Goal: Task Accomplishment & Management: Manage account settings

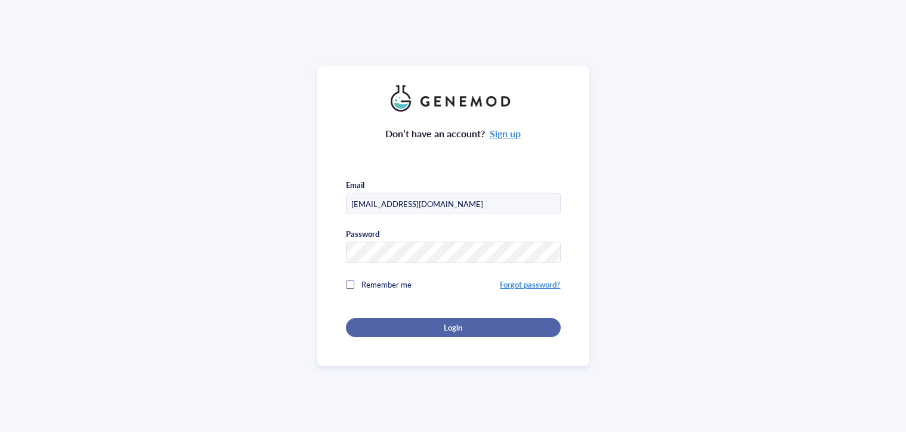
click at [430, 318] on button "Login" at bounding box center [453, 327] width 215 height 19
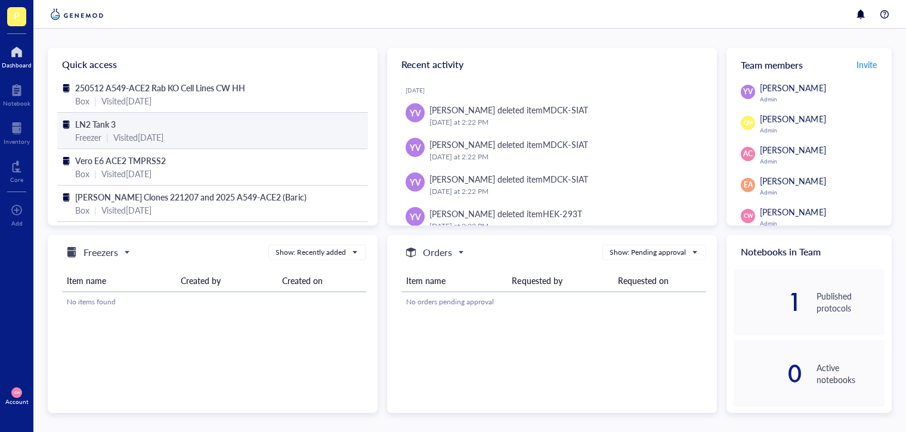
click at [96, 122] on span "LN2 Tank 3" at bounding box center [95, 124] width 41 height 12
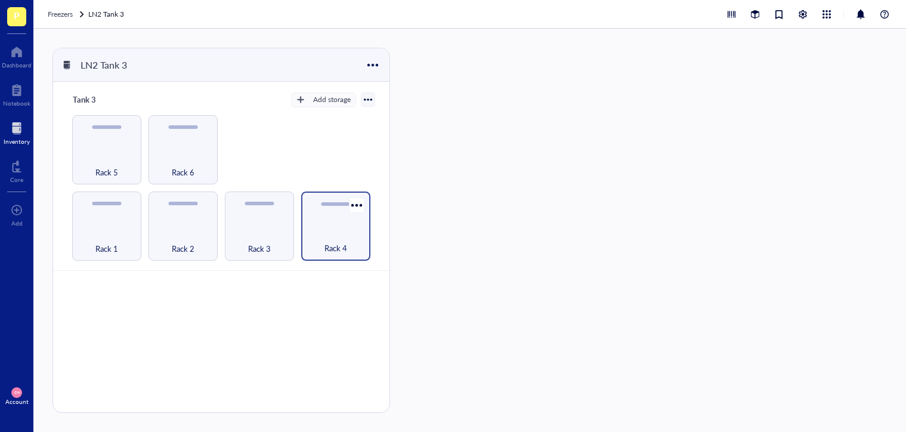
click at [314, 221] on div "Rack 4" at bounding box center [335, 225] width 69 height 69
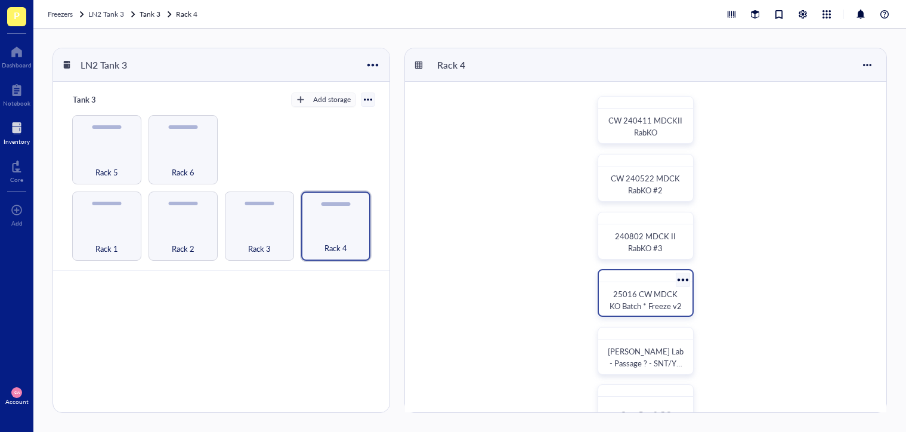
click at [680, 278] on div at bounding box center [682, 279] width 17 height 17
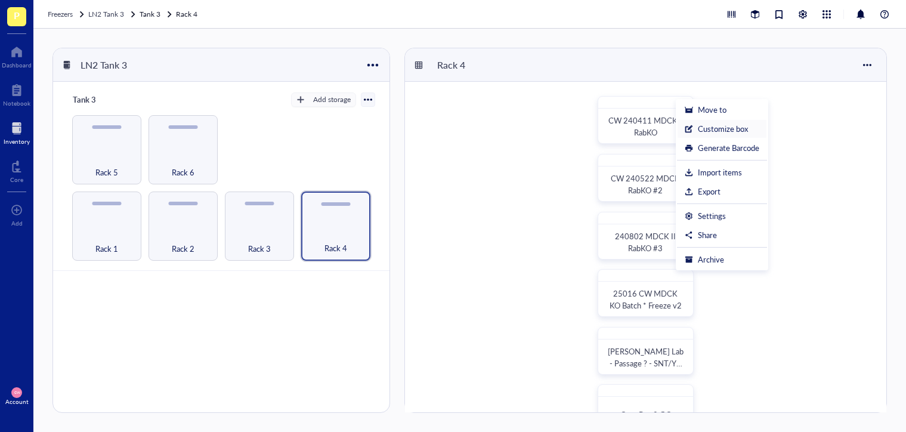
click at [704, 131] on div "Customize box" at bounding box center [723, 128] width 50 height 11
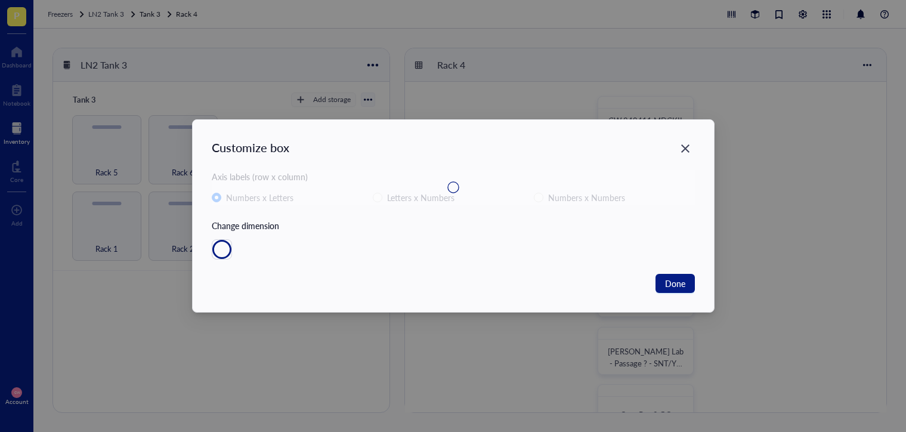
radio input "false"
radio input "true"
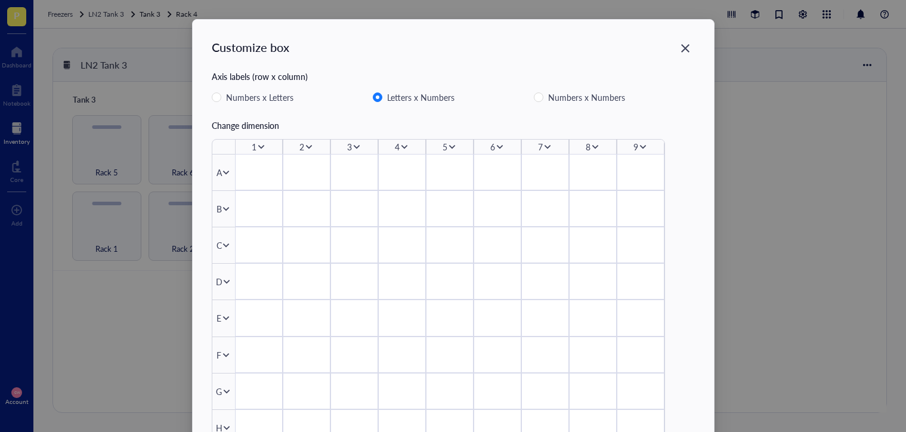
click at [668, 51] on div "Customize box" at bounding box center [453, 54] width 483 height 31
click at [680, 48] on icon "Close" at bounding box center [684, 48] width 11 height 11
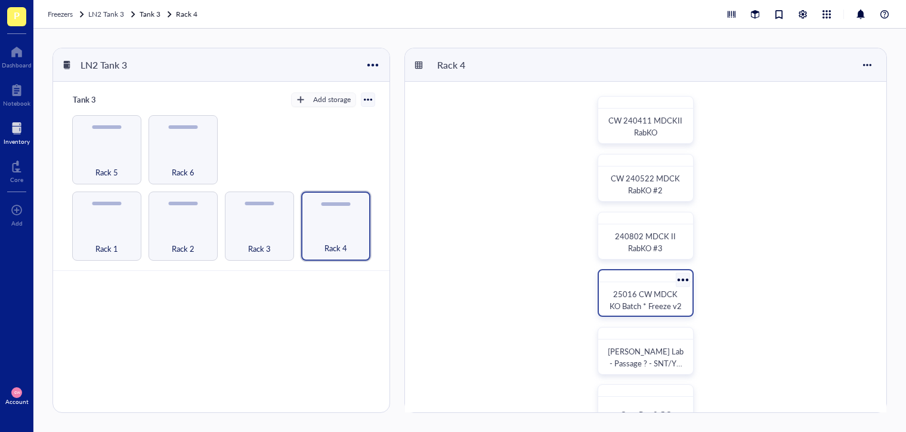
click at [647, 284] on div "25016 CW MDCK KO Batch * Freeze v2" at bounding box center [645, 293] width 96 height 48
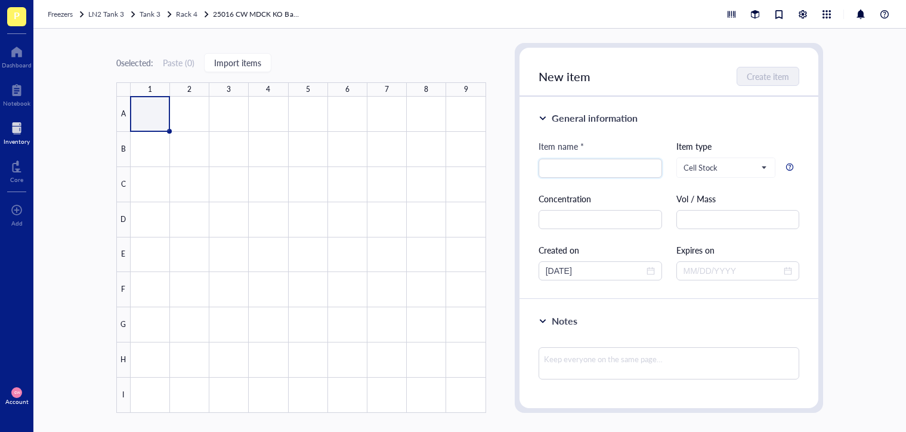
click at [233, 16] on link "25016 CW MDCK KO Batch * Freeze v2" at bounding box center [257, 14] width 89 height 12
click at [189, 13] on span "Rack 4" at bounding box center [186, 14] width 21 height 10
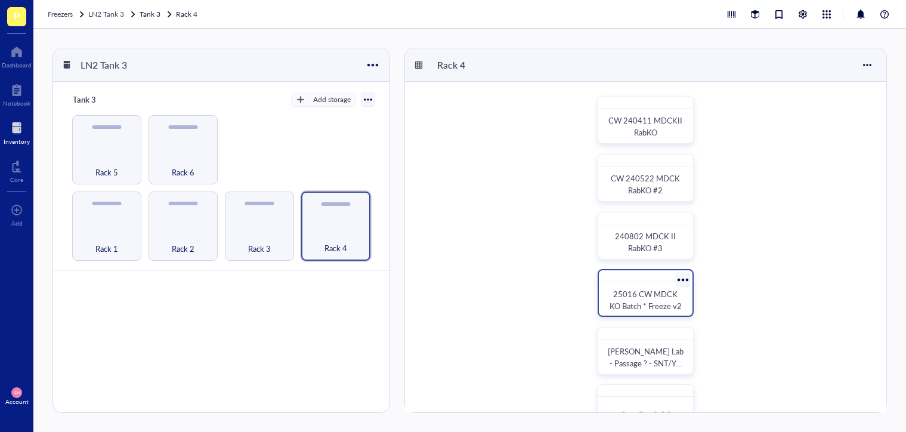
click at [682, 280] on div at bounding box center [682, 279] width 17 height 17
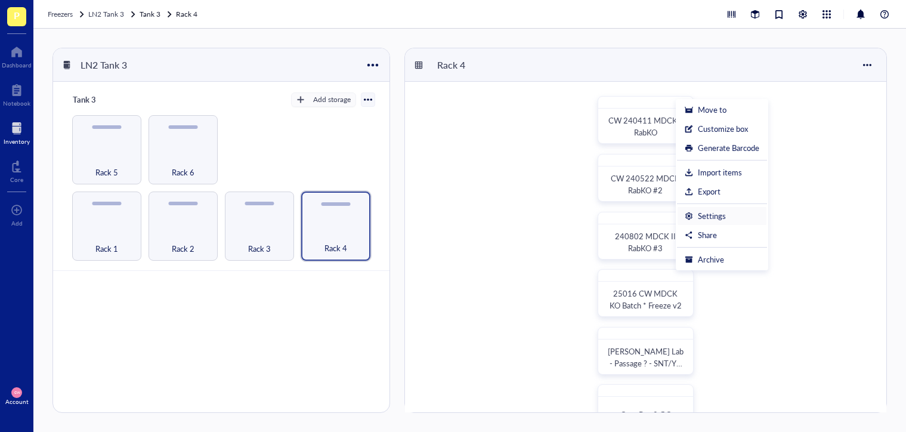
click at [710, 210] on div "Settings" at bounding box center [712, 215] width 28 height 11
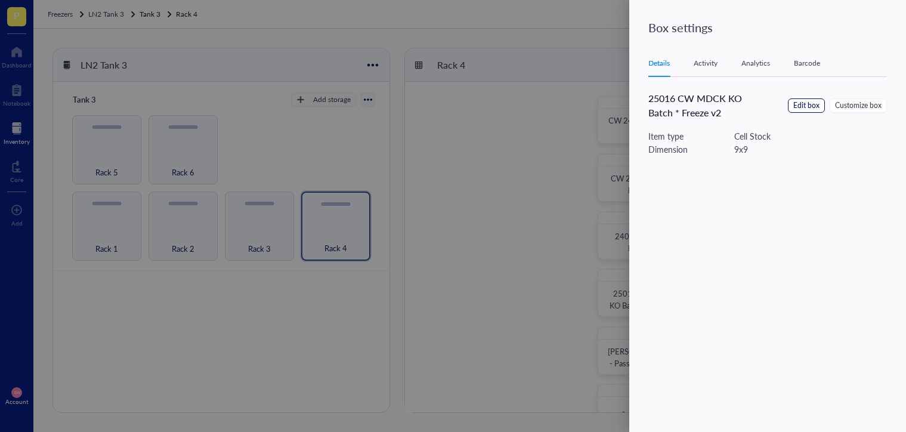
click at [807, 108] on span "Edit box" at bounding box center [806, 105] width 26 height 11
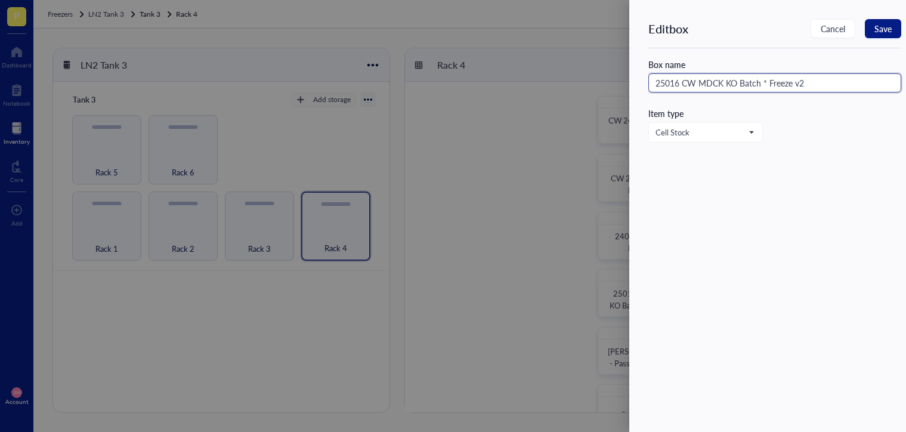
click at [673, 85] on input "25016 CW MDCK KO Batch * Freeze v2" at bounding box center [774, 82] width 253 height 19
type input "250116 CW MDCK KO Batch * Freeze v2"
click at [879, 28] on span "Save" at bounding box center [882, 29] width 17 height 10
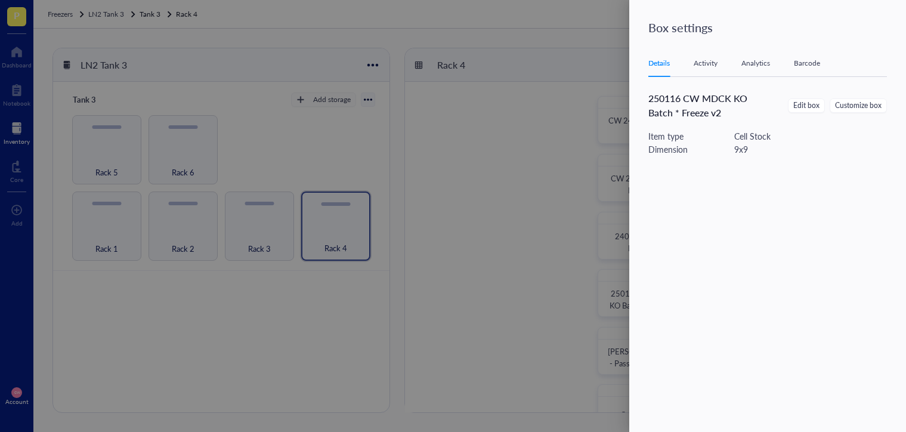
click at [507, 317] on div at bounding box center [453, 216] width 906 height 432
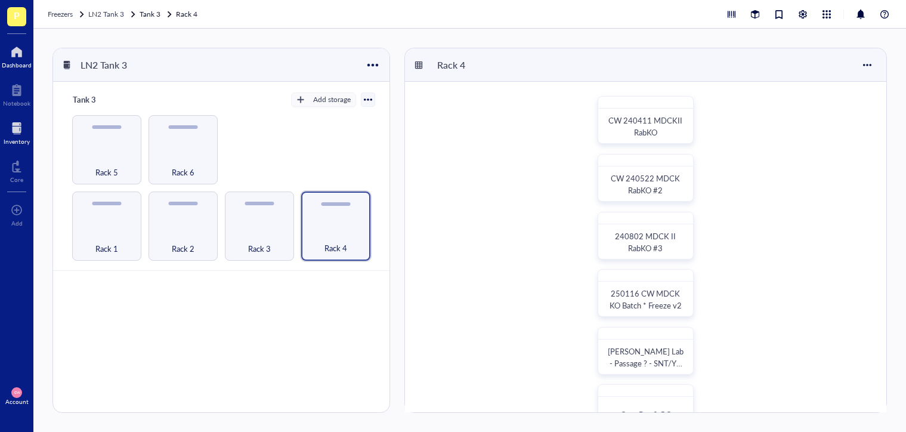
click at [25, 60] on div at bounding box center [17, 51] width 30 height 19
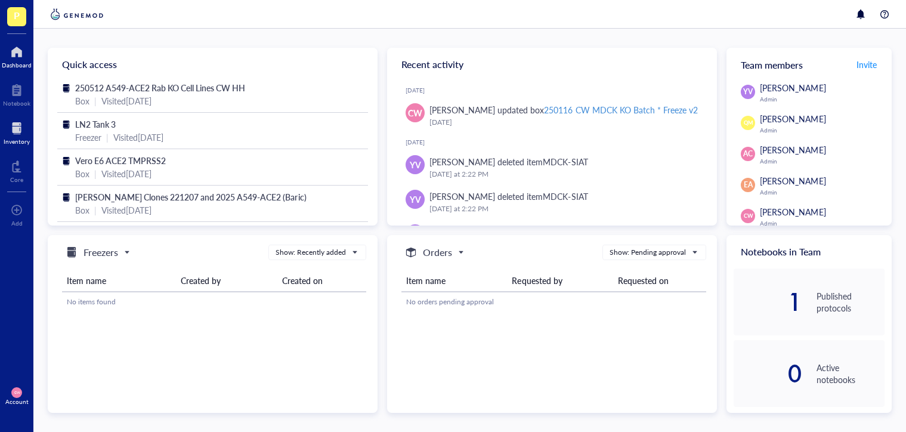
click at [18, 128] on div at bounding box center [17, 128] width 26 height 19
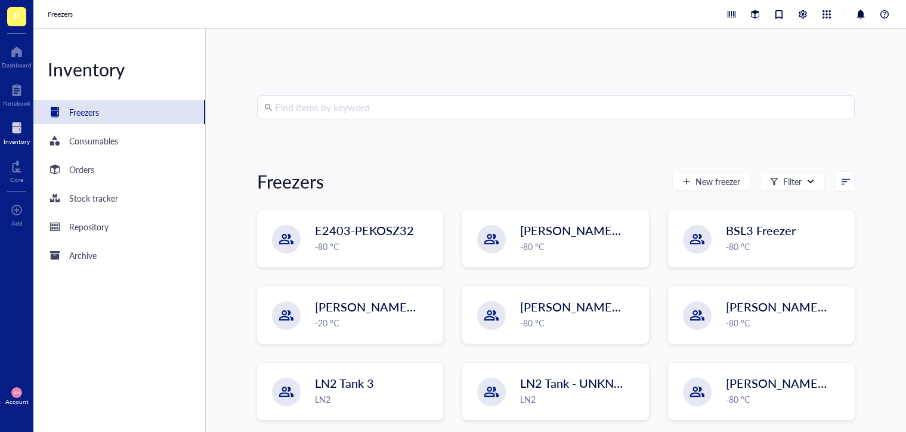
click at [331, 109] on input "search" at bounding box center [561, 107] width 572 height 23
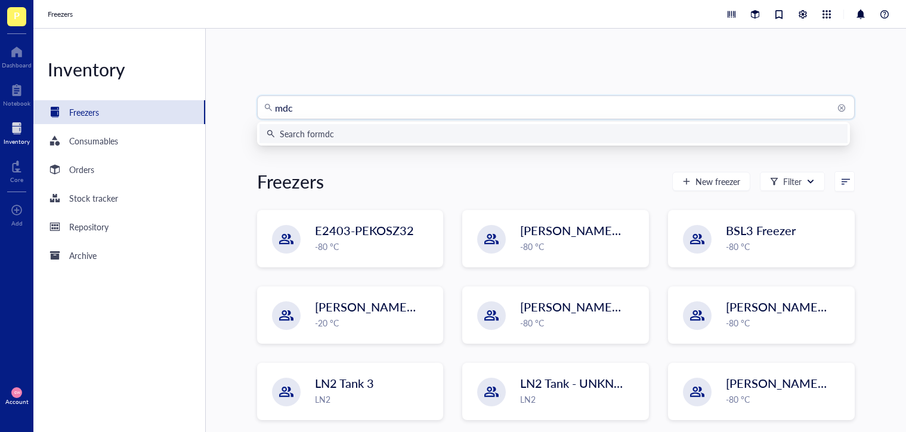
type input "mdck"
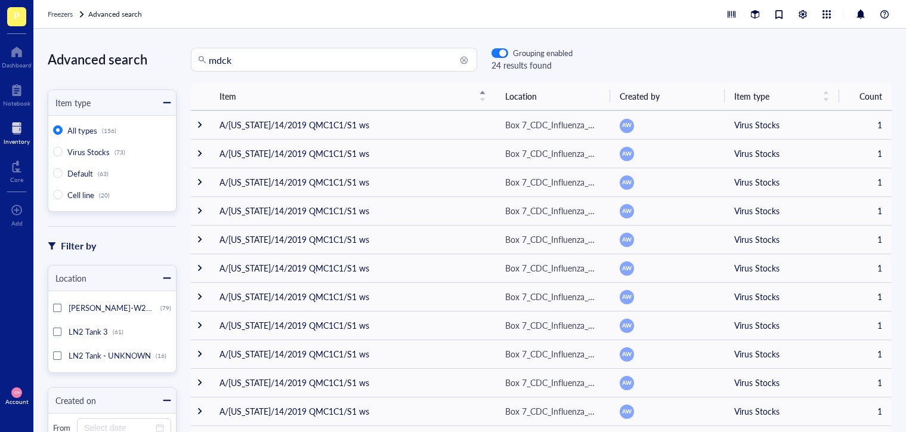
click at [14, 130] on div at bounding box center [17, 128] width 26 height 19
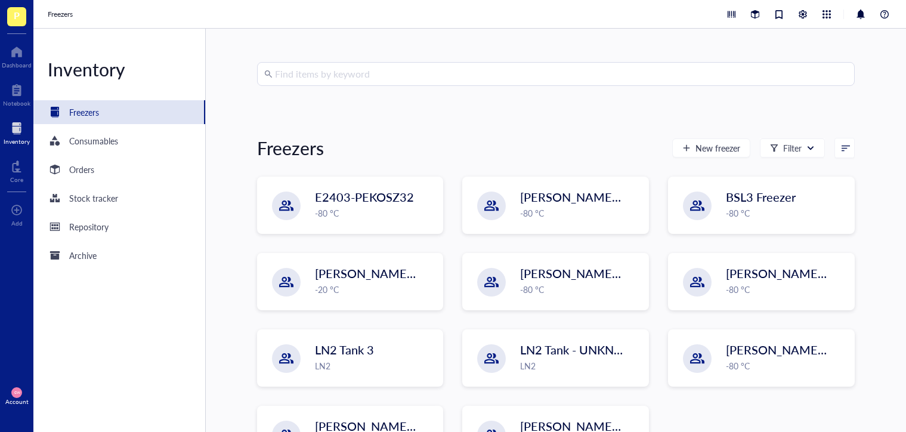
scroll to position [40, 0]
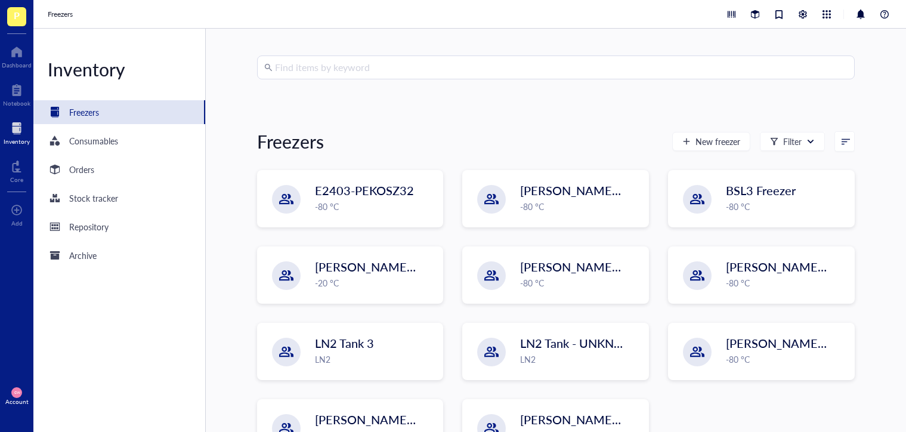
click at [376, 320] on div "E2403-PEKOSZ32 -80 °C Wolfe-2105-06 -80 °C BSL3 Freezer -80 °C Wolfe-W2105-09 -…" at bounding box center [555, 322] width 597 height 305
click at [376, 335] on div "LN2 Tank 3" at bounding box center [366, 343] width 103 height 17
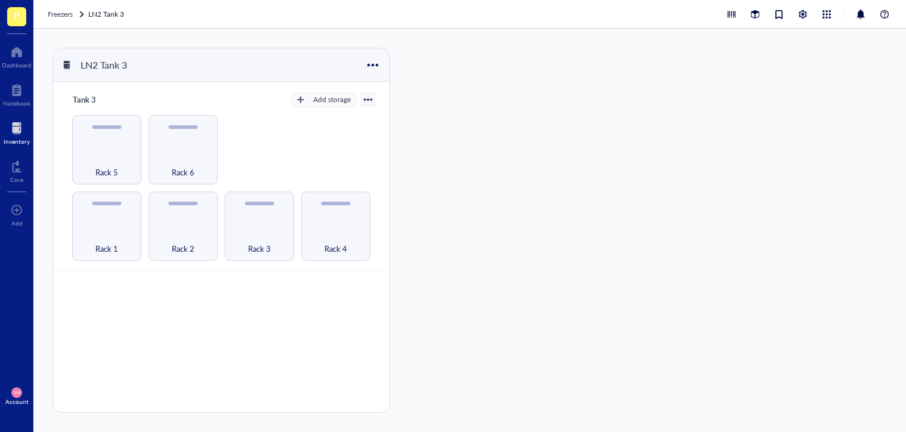
click at [244, 119] on div "Rack 1 Rack 2 Rack 3 Rack 4 Rack 5 Rack 6" at bounding box center [221, 187] width 308 height 145
click at [333, 231] on div "Rack 4" at bounding box center [335, 242] width 58 height 26
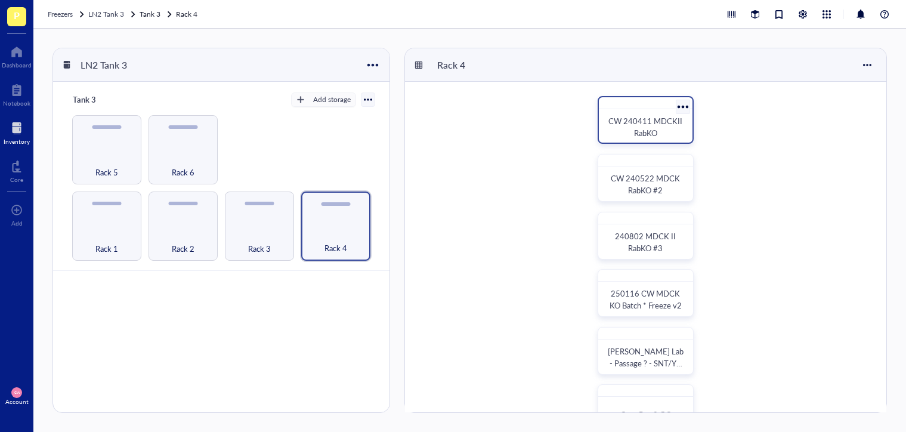
click at [650, 123] on span "CW 240411 MDCKII RabKO" at bounding box center [646, 126] width 76 height 23
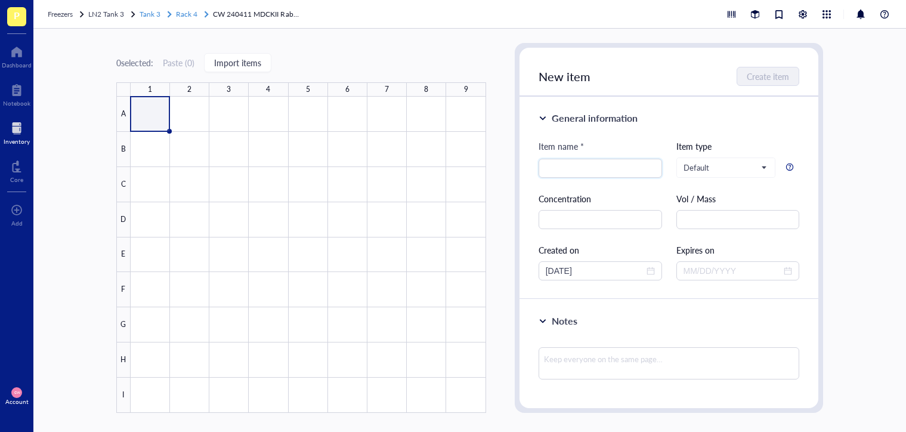
click at [193, 16] on span "Rack 4" at bounding box center [186, 14] width 21 height 10
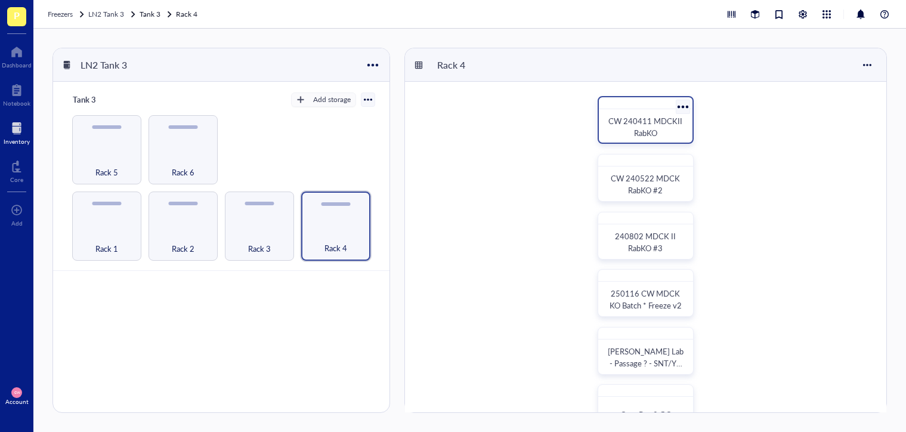
click at [684, 104] on div at bounding box center [682, 106] width 17 height 17
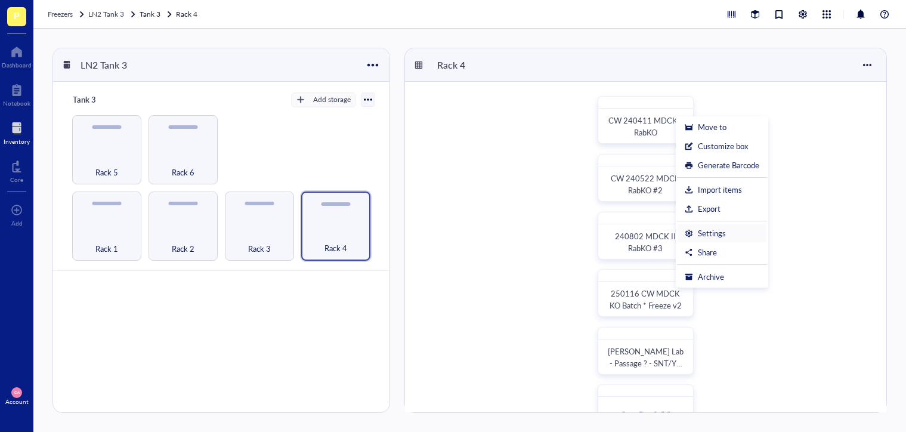
click at [707, 233] on div "Settings" at bounding box center [712, 233] width 28 height 11
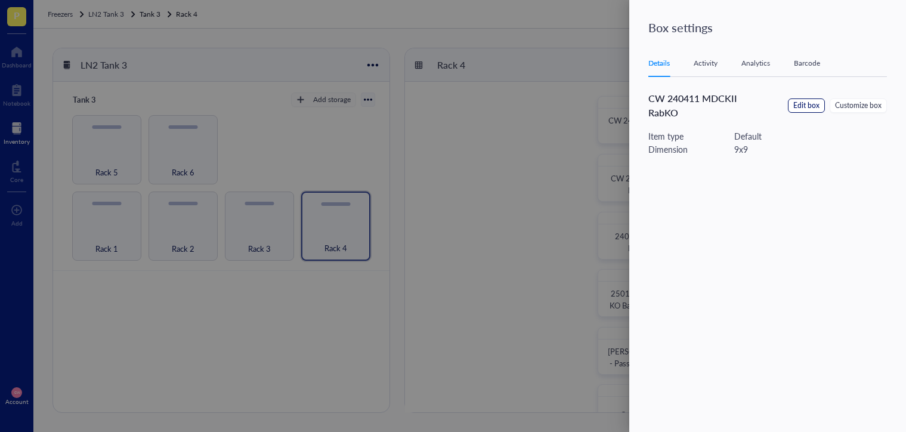
click at [798, 110] on span "Edit box" at bounding box center [806, 105] width 26 height 11
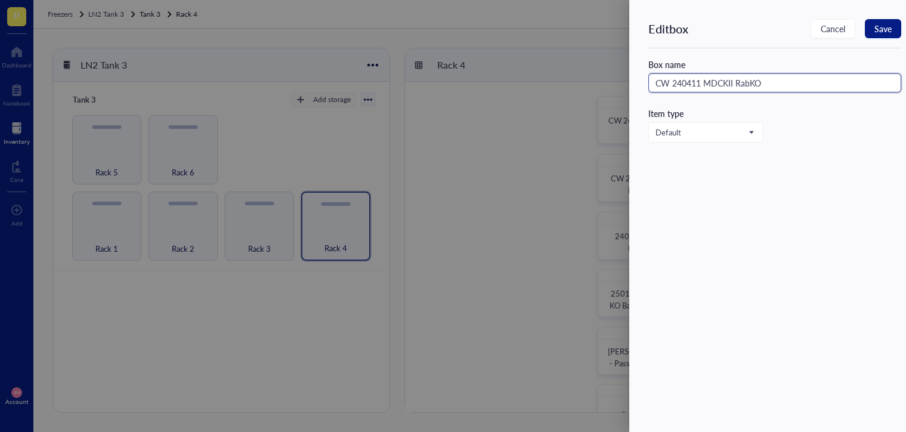
drag, startPoint x: 772, startPoint y: 81, endPoint x: 646, endPoint y: 84, distance: 125.8
click at [646, 84] on div "Edit box Cancel Save Box name CW 240411 MDCKII RabKO Item type Default" at bounding box center [767, 216] width 277 height 432
type input "CW 240411 MDCKII RabKO"
click at [880, 32] on span "Save" at bounding box center [882, 29] width 17 height 10
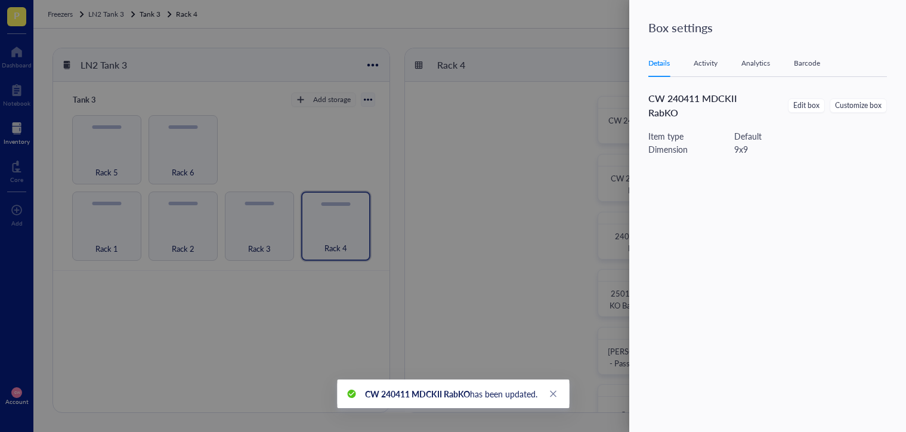
click at [598, 83] on div at bounding box center [453, 216] width 906 height 432
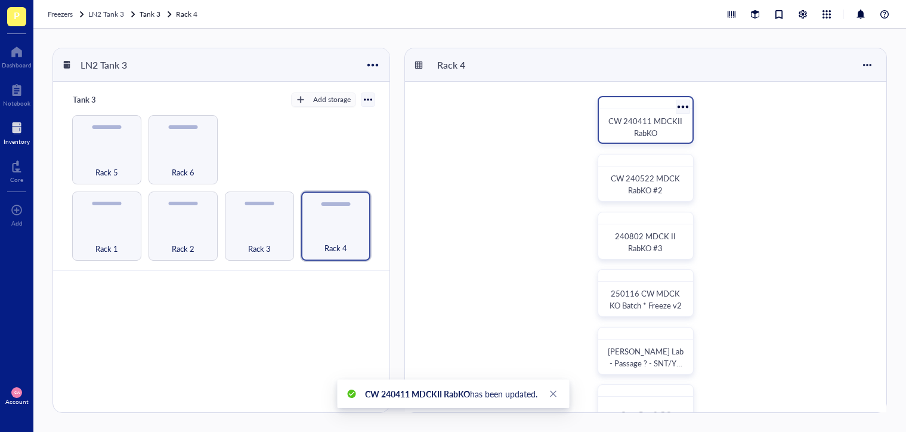
click at [663, 136] on div "CW 240411 MDCKII RabKO" at bounding box center [645, 127] width 75 height 24
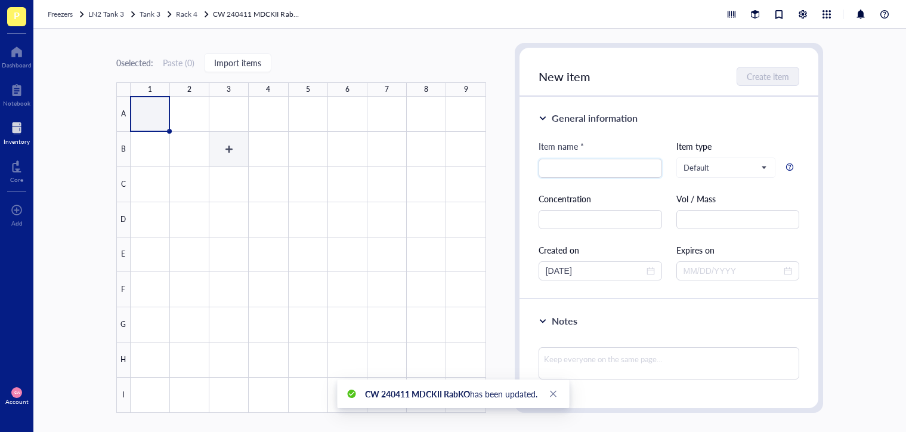
paste input "CW 240411 MDCKII RabKO"
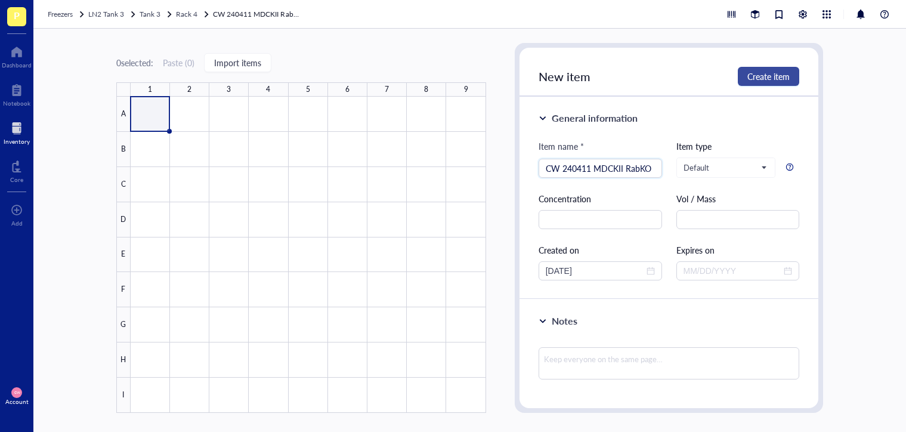
type input "CW 240411 MDCKII RabKO"
click at [793, 77] on button "Create item" at bounding box center [768, 76] width 61 height 19
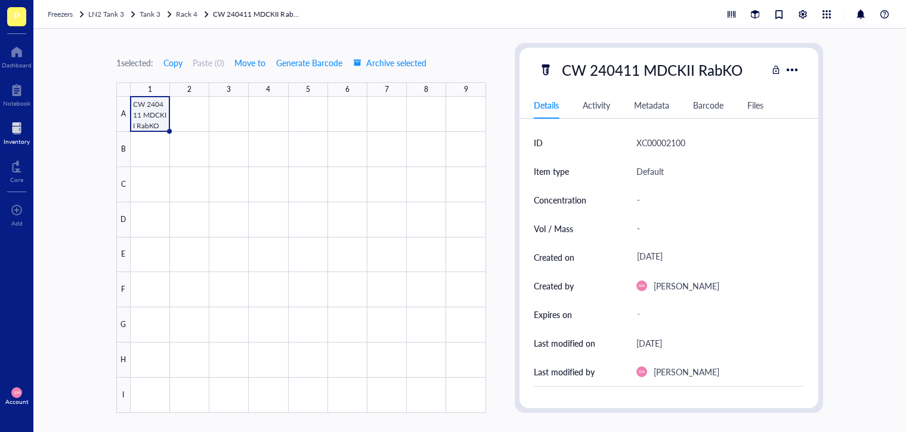
click at [242, 16] on link "CW 240411 MDCKII RabKO" at bounding box center [257, 14] width 89 height 12
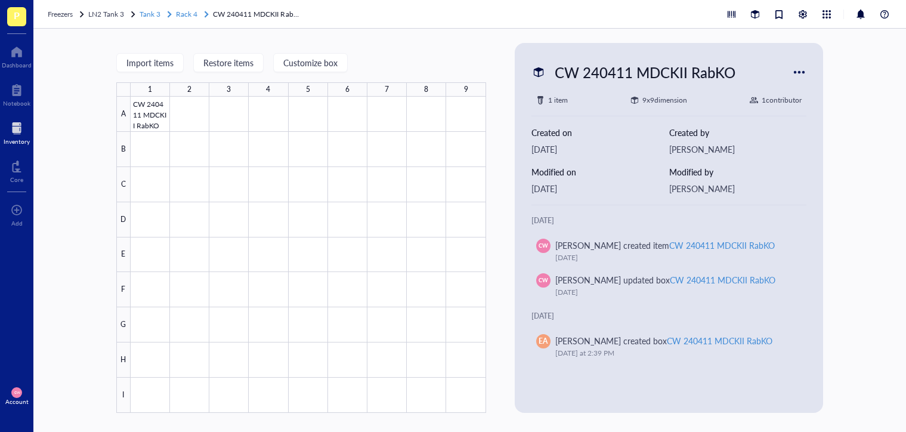
click at [190, 16] on span "Rack 4" at bounding box center [186, 14] width 21 height 10
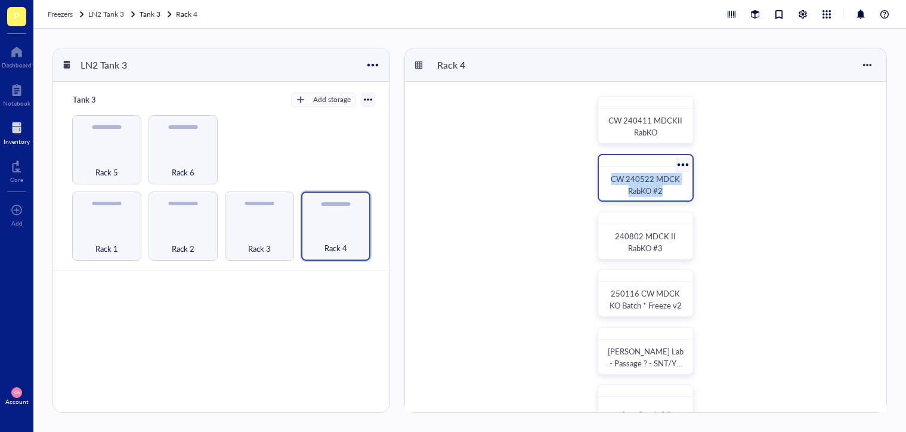
drag, startPoint x: 670, startPoint y: 192, endPoint x: 613, endPoint y: 177, distance: 59.1
click at [613, 177] on div "CW 240522 MDCK RabKO #2" at bounding box center [645, 185] width 75 height 24
drag, startPoint x: 671, startPoint y: 191, endPoint x: 610, endPoint y: 183, distance: 61.9
click at [610, 183] on div "CW 240522 MDCK RabKO #2" at bounding box center [645, 185] width 75 height 24
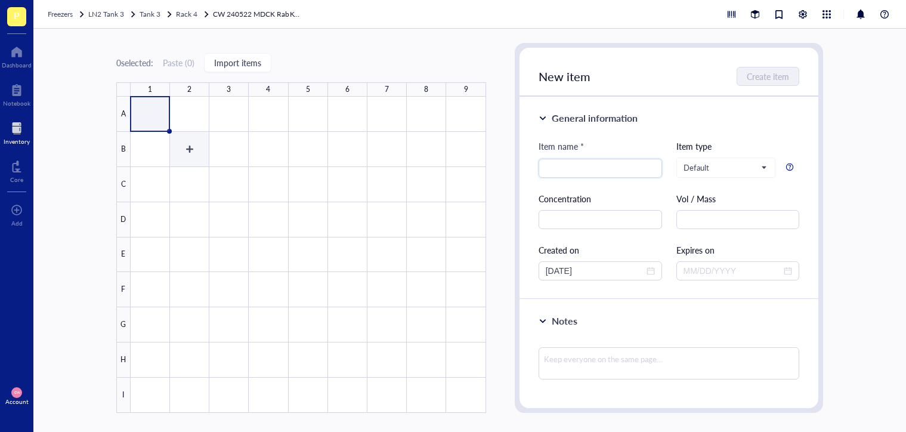
paste input "CW 240411 MDCKII RabKO"
type input "CW 240411 MDCKII RabKO"
click at [179, 11] on span "Rack 4" at bounding box center [186, 14] width 21 height 10
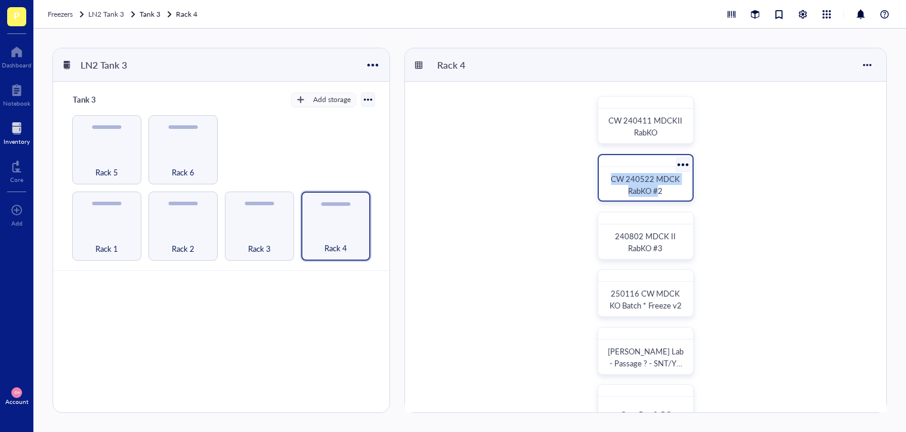
drag, startPoint x: 612, startPoint y: 178, endPoint x: 659, endPoint y: 187, distance: 48.1
click at [659, 187] on span "CW 240522 MDCK RabKO #2" at bounding box center [646, 184] width 71 height 23
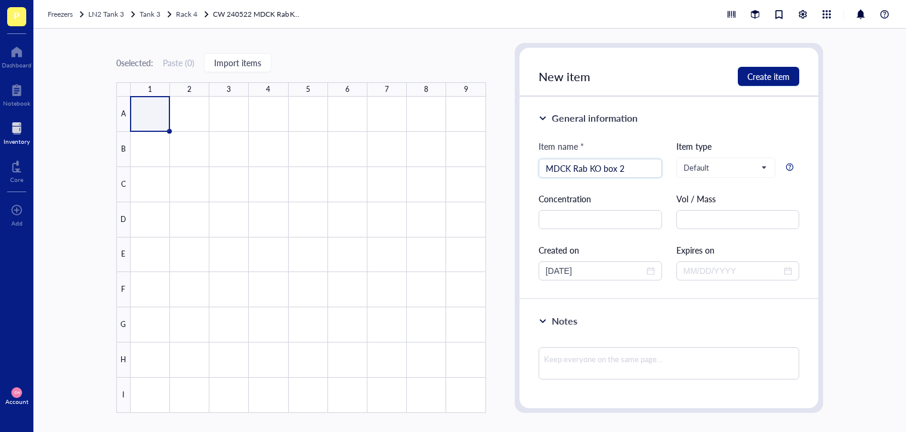
type input "MDCK Rab KO box 2"
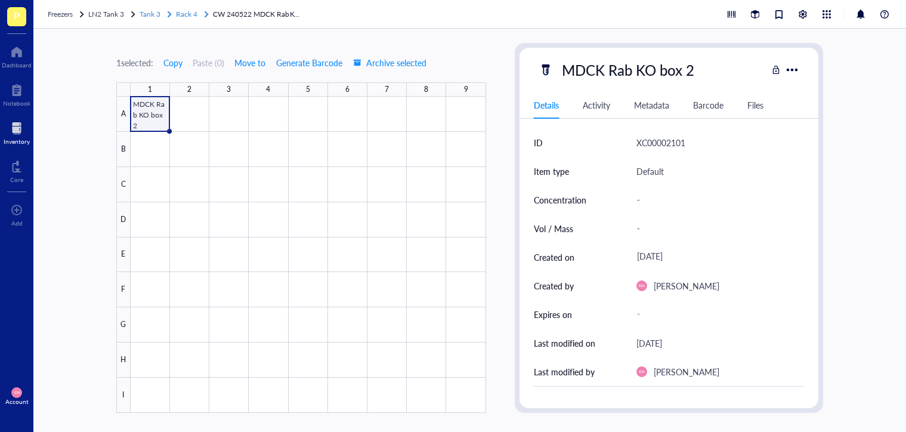
click at [185, 16] on span "Rack 4" at bounding box center [186, 14] width 21 height 10
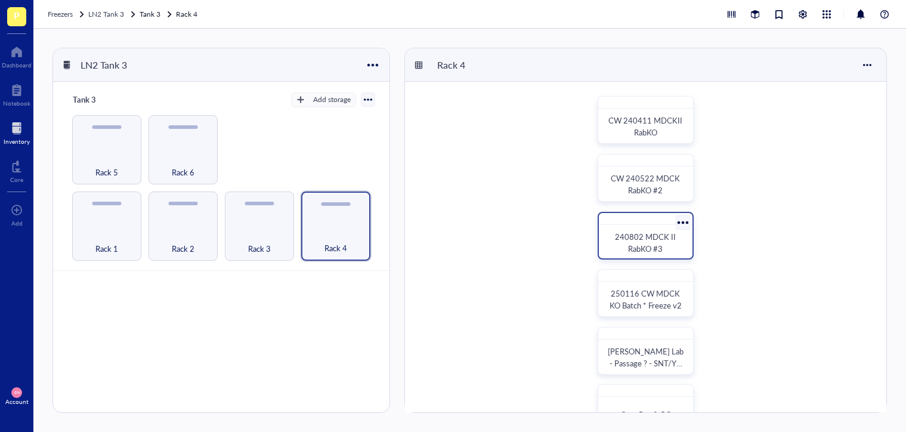
click at [645, 238] on span "240802 MDCK II RabKO #3" at bounding box center [646, 242] width 63 height 23
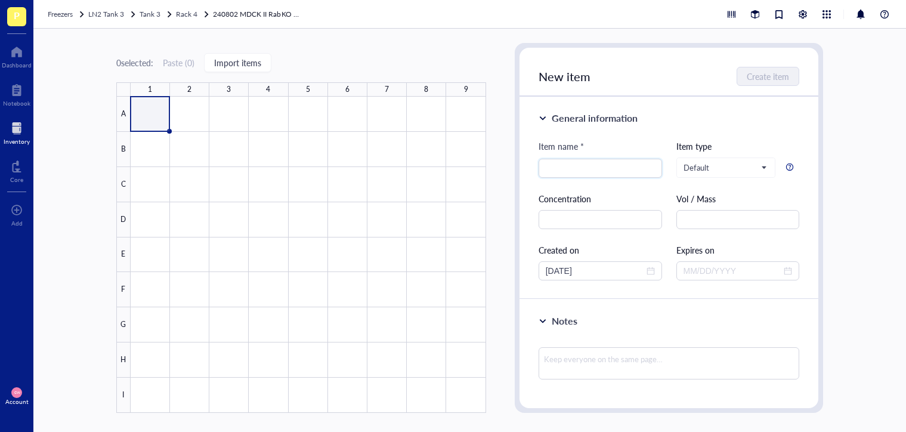
type input "r"
type input "D"
type input "MDCK Rab KO box 3"
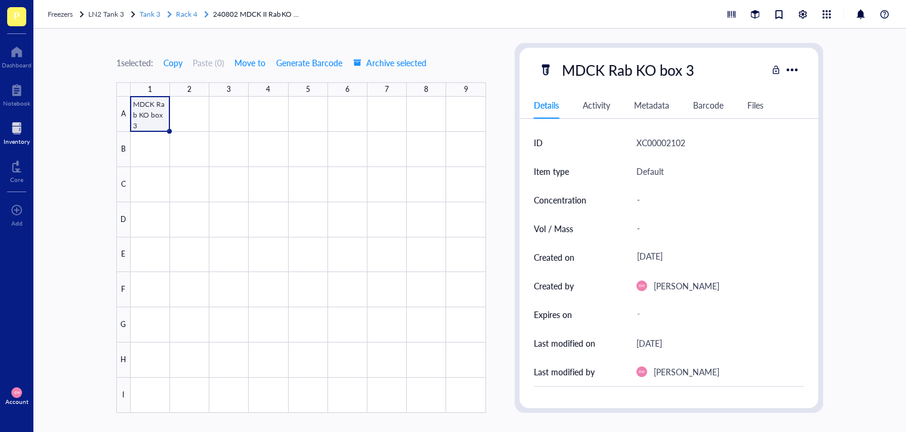
click at [194, 15] on span "Rack 4" at bounding box center [186, 14] width 21 height 10
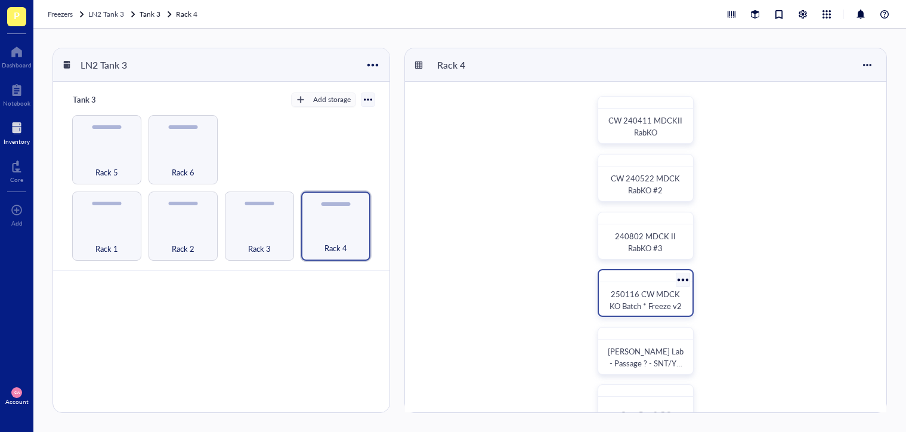
click at [649, 300] on span "250116 CW MDCK KO Batch * Freeze v2" at bounding box center [645, 299] width 73 height 23
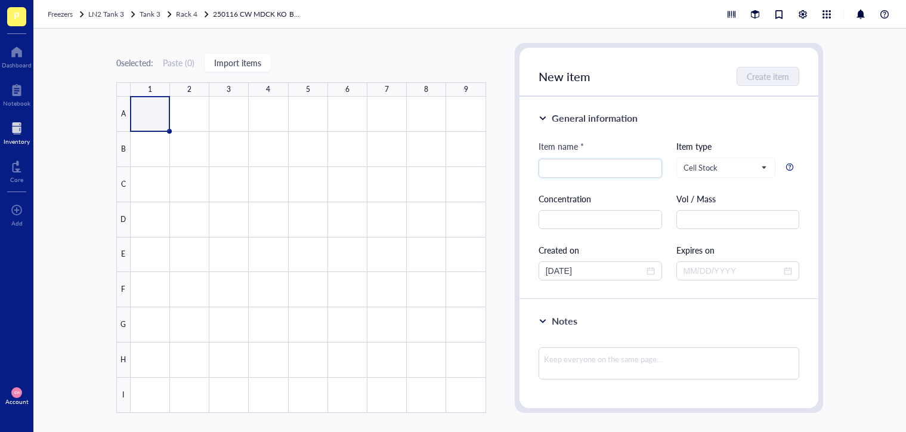
click at [151, 116] on div at bounding box center [308, 255] width 355 height 316
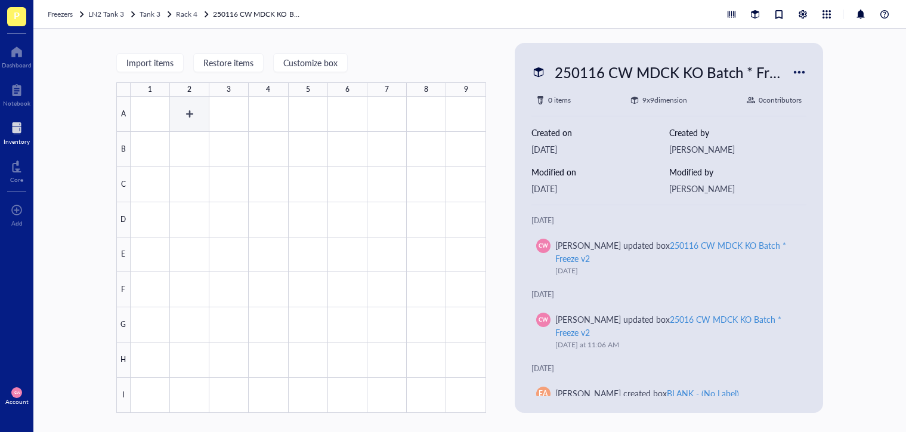
click at [171, 120] on div at bounding box center [308, 255] width 355 height 316
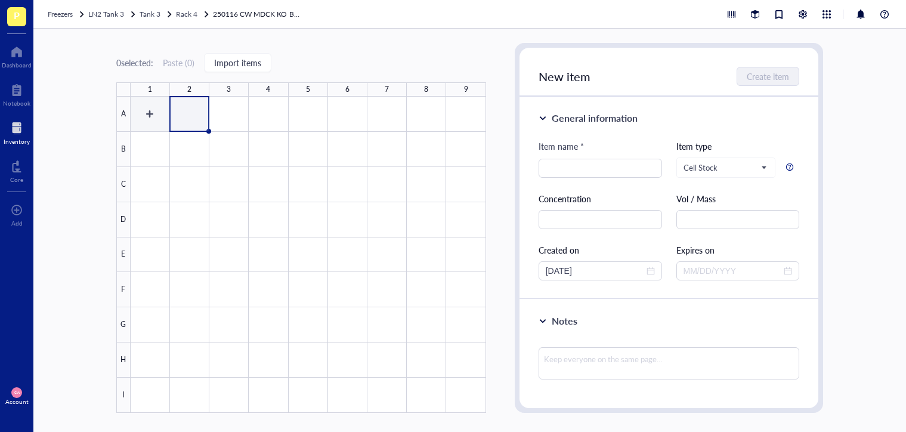
click at [150, 120] on div at bounding box center [308, 255] width 355 height 316
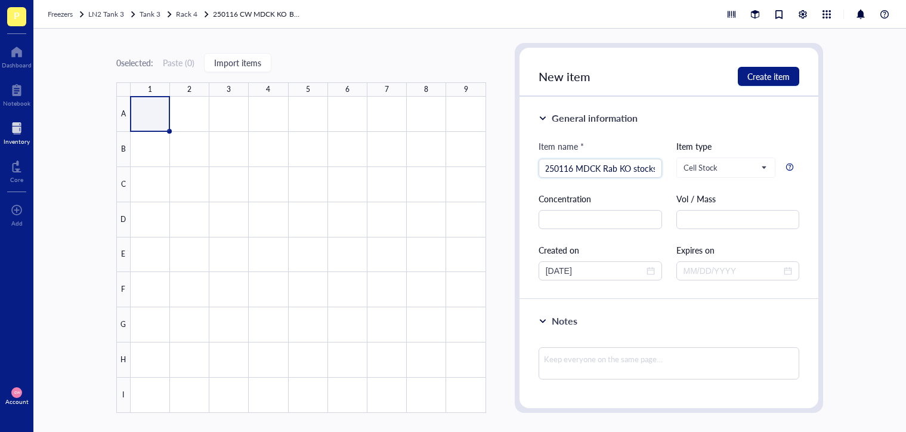
scroll to position [0, 5]
type input "250116 MDCK Rab KO stocks"
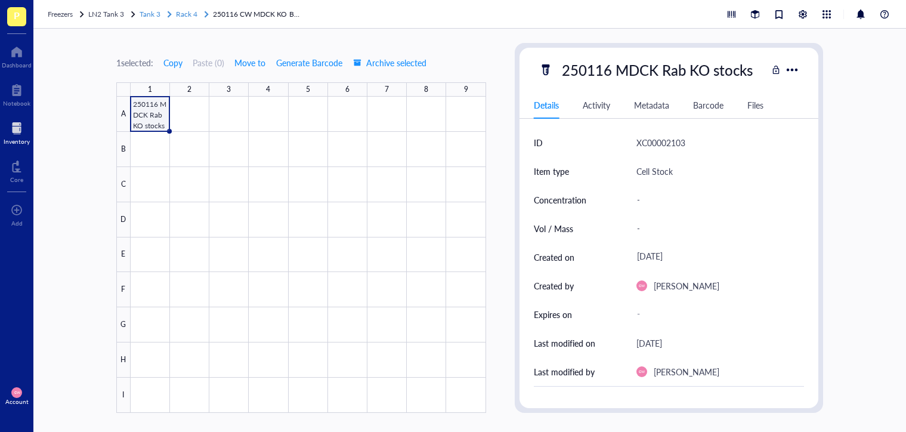
click at [194, 16] on span "Rack 4" at bounding box center [186, 14] width 21 height 10
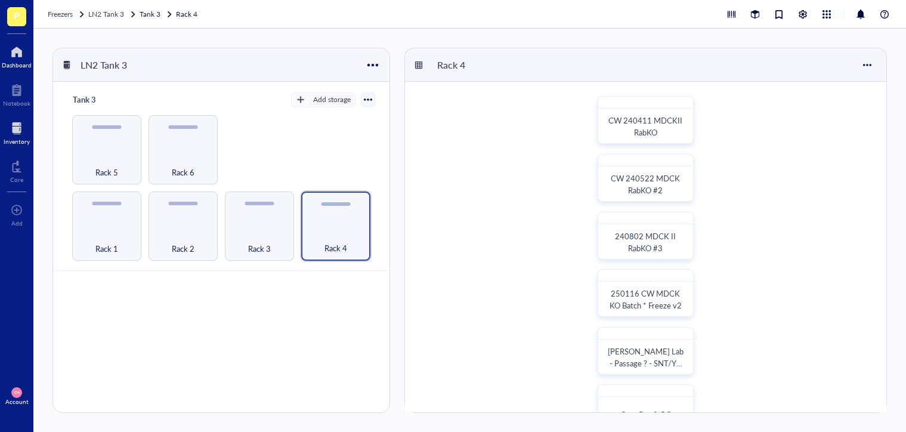
click at [16, 60] on div at bounding box center [17, 51] width 30 height 19
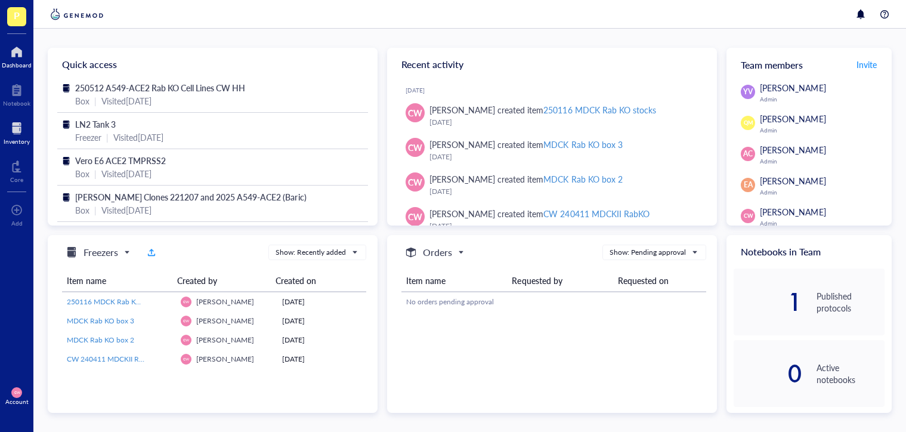
click at [15, 129] on div at bounding box center [17, 128] width 26 height 19
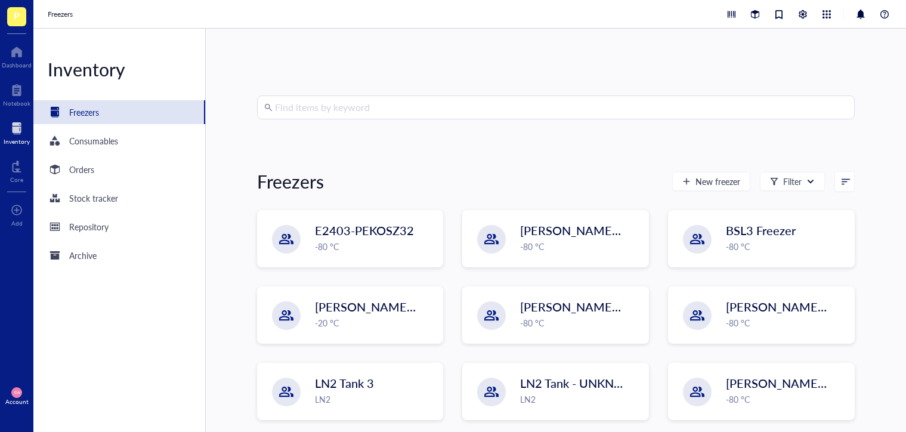
click at [366, 111] on input "search" at bounding box center [561, 107] width 572 height 23
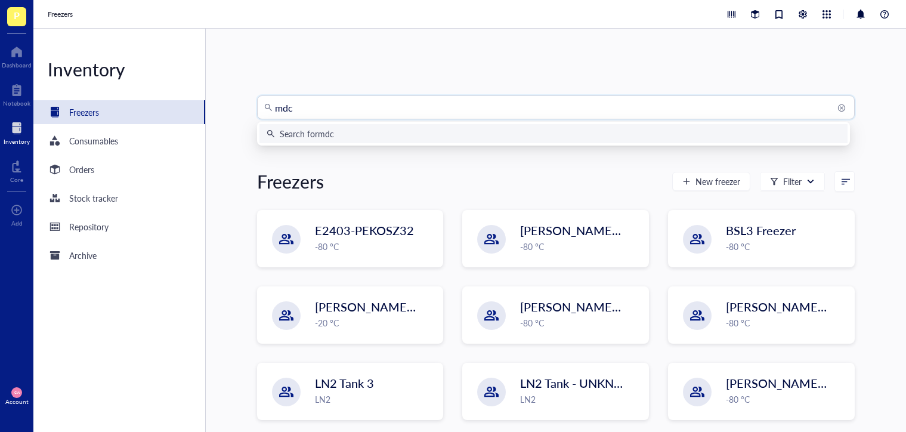
type input "mdck"
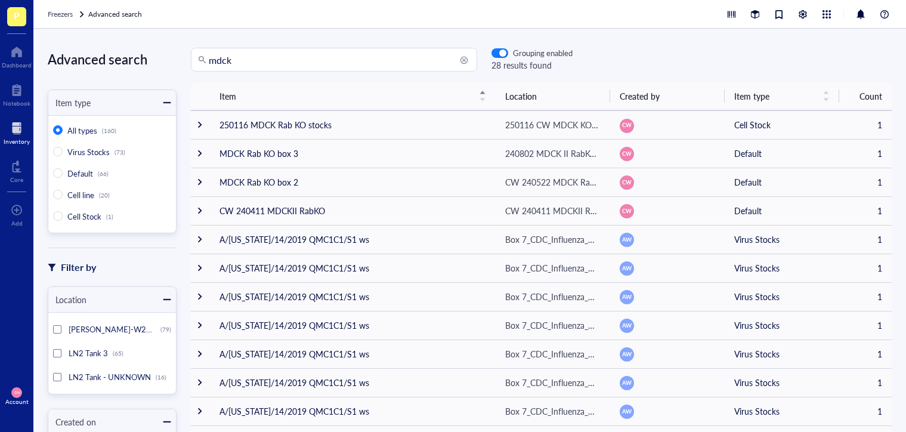
click at [26, 135] on div at bounding box center [17, 128] width 26 height 19
